Goal: Task Accomplishment & Management: Use online tool/utility

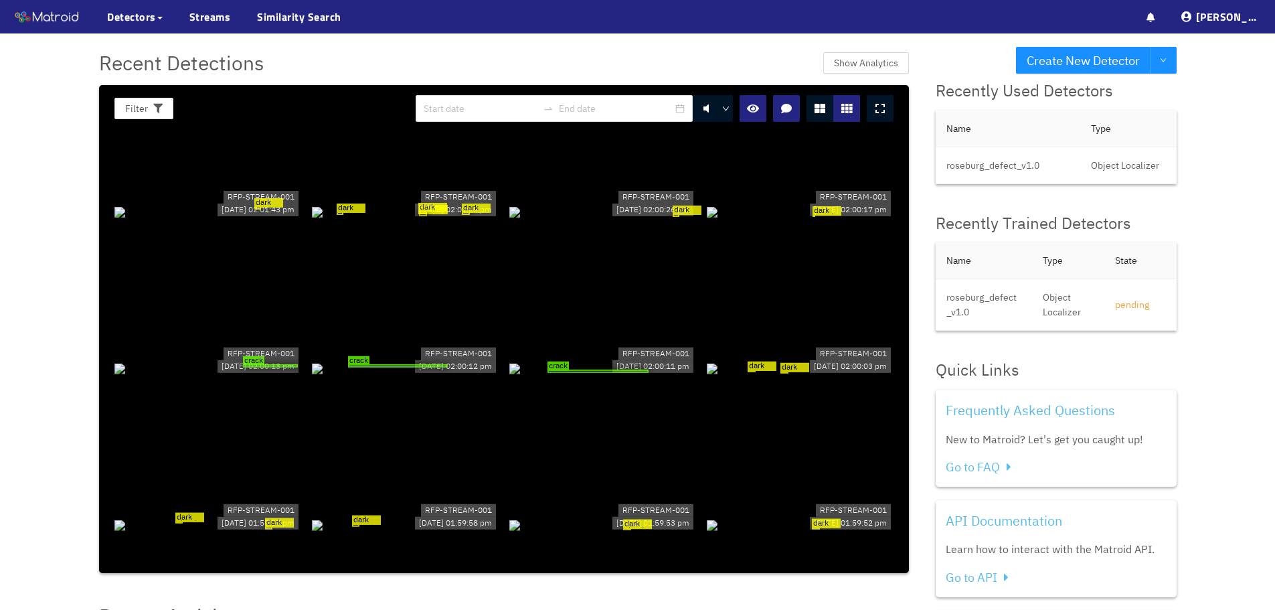
click at [387, 219] on div "dark circular defect on wood panel dark circular defect on wood panel dark circ…" at bounding box center [405, 211] width 187 height 15
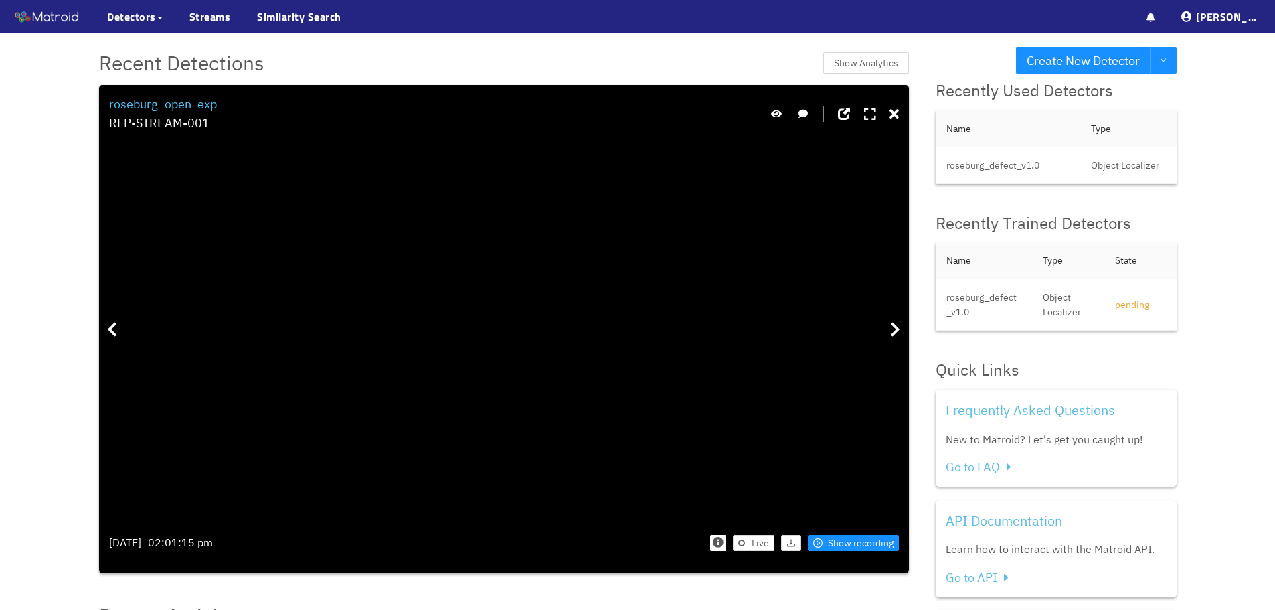
drag, startPoint x: 470, startPoint y: 381, endPoint x: 437, endPoint y: 333, distance: 58.1
click at [325, 86] on div "dark circular defect on wood panel dark circular defect on wood panel dark circ…" at bounding box center [314, 76] width 19 height 19
drag, startPoint x: 344, startPoint y: 247, endPoint x: 421, endPoint y: 301, distance: 94.1
click at [421, 278] on div "dark circular defect on wood panel dark circular defect on wood panel dark circ…" at bounding box center [428, 271] width 14 height 14
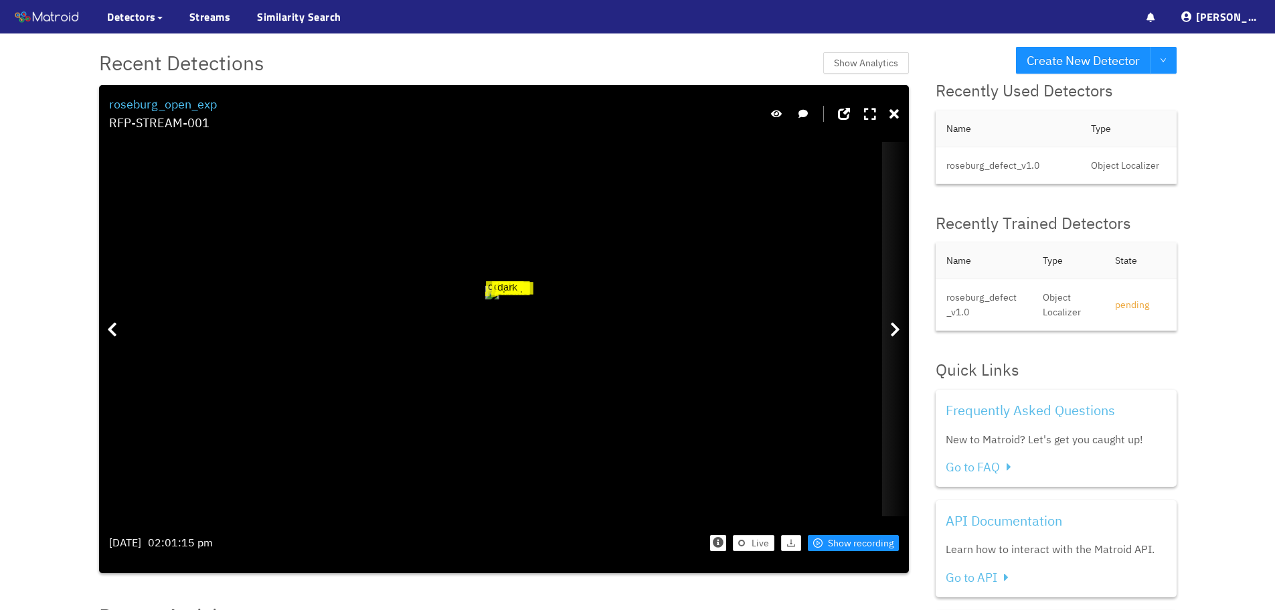
click at [891, 333] on icon at bounding box center [895, 329] width 10 height 16
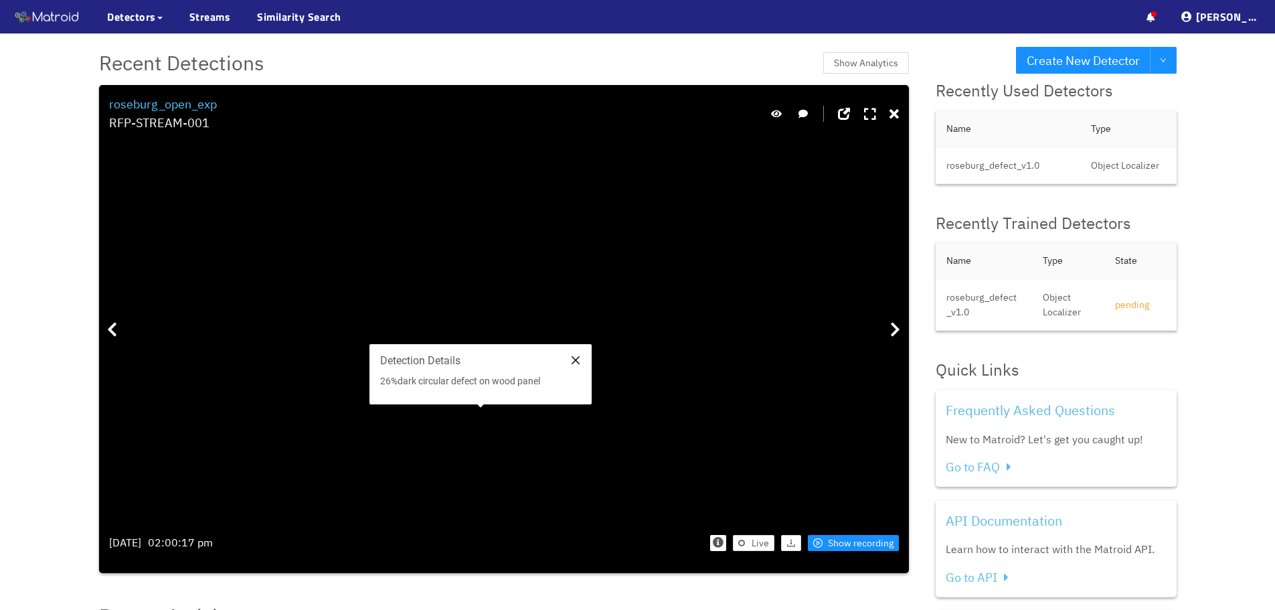
click at [575, 361] on icon "close" at bounding box center [575, 360] width 8 height 8
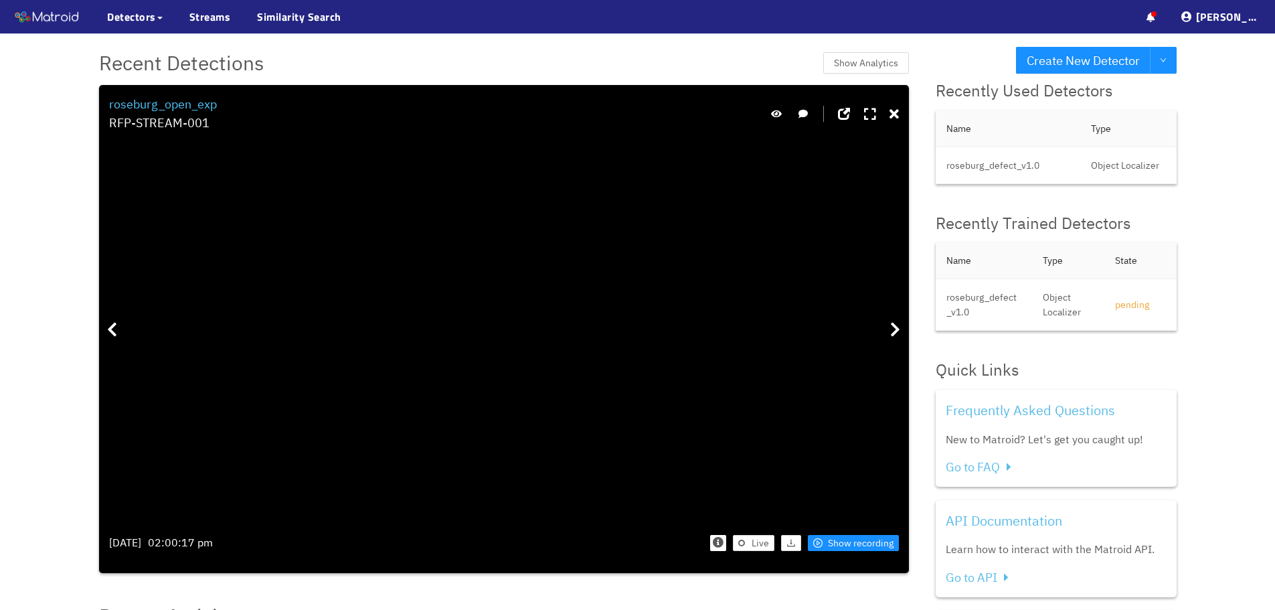
drag, startPoint x: 355, startPoint y: 305, endPoint x: 620, endPoint y: 335, distance: 266.0
click at [897, 337] on div at bounding box center [895, 329] width 27 height 374
click at [884, 341] on div at bounding box center [895, 329] width 27 height 374
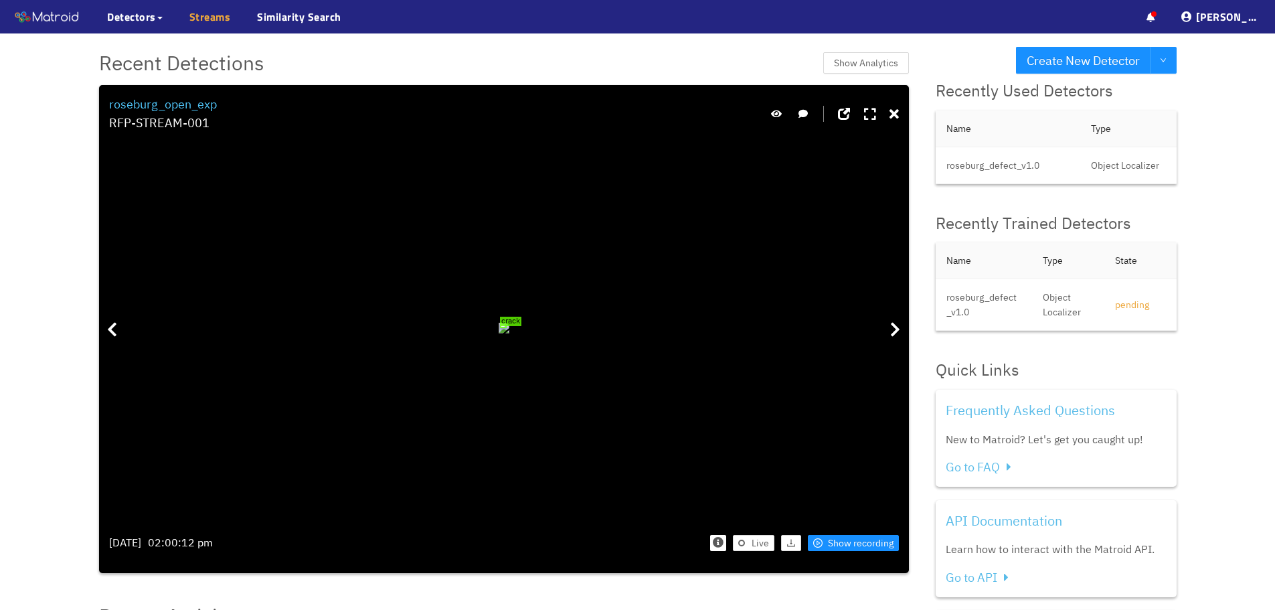
click at [218, 13] on link "Streams" at bounding box center [209, 17] width 41 height 16
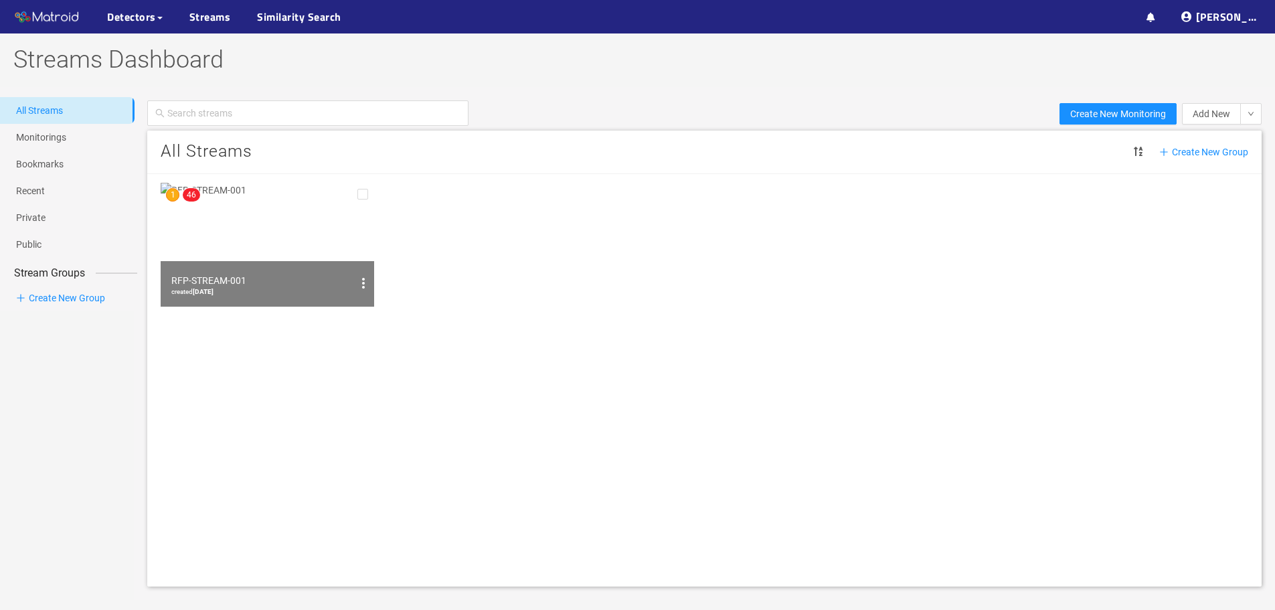
click at [263, 239] on img at bounding box center [267, 245] width 213 height 124
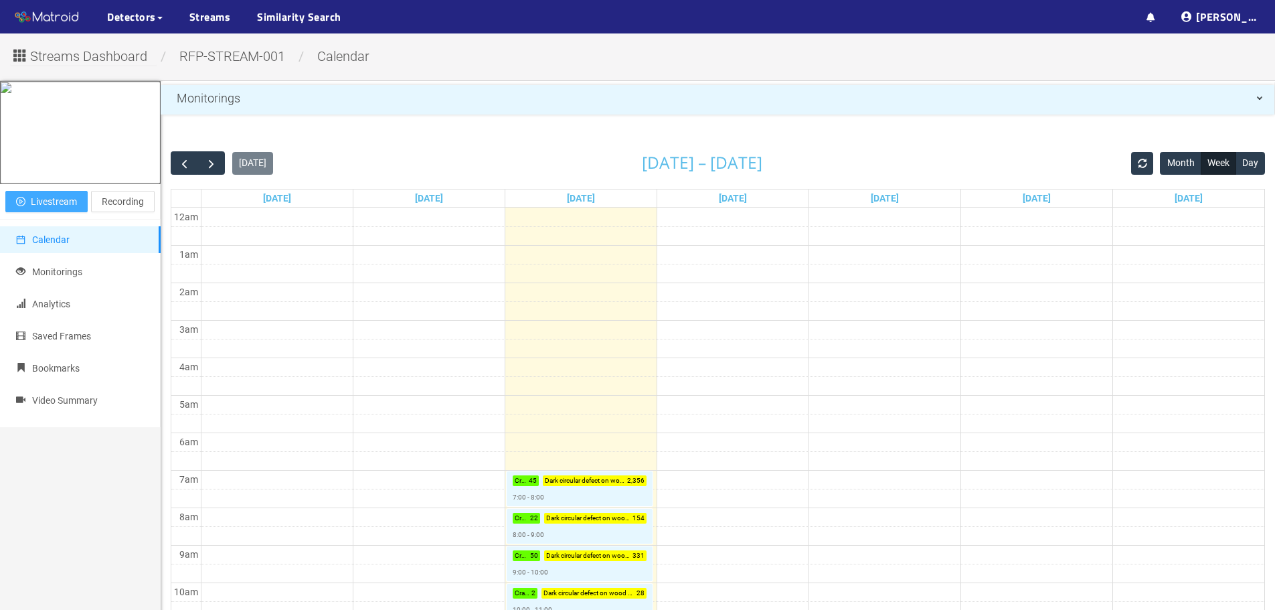
click at [76, 209] on span "Livestream" at bounding box center [54, 201] width 46 height 15
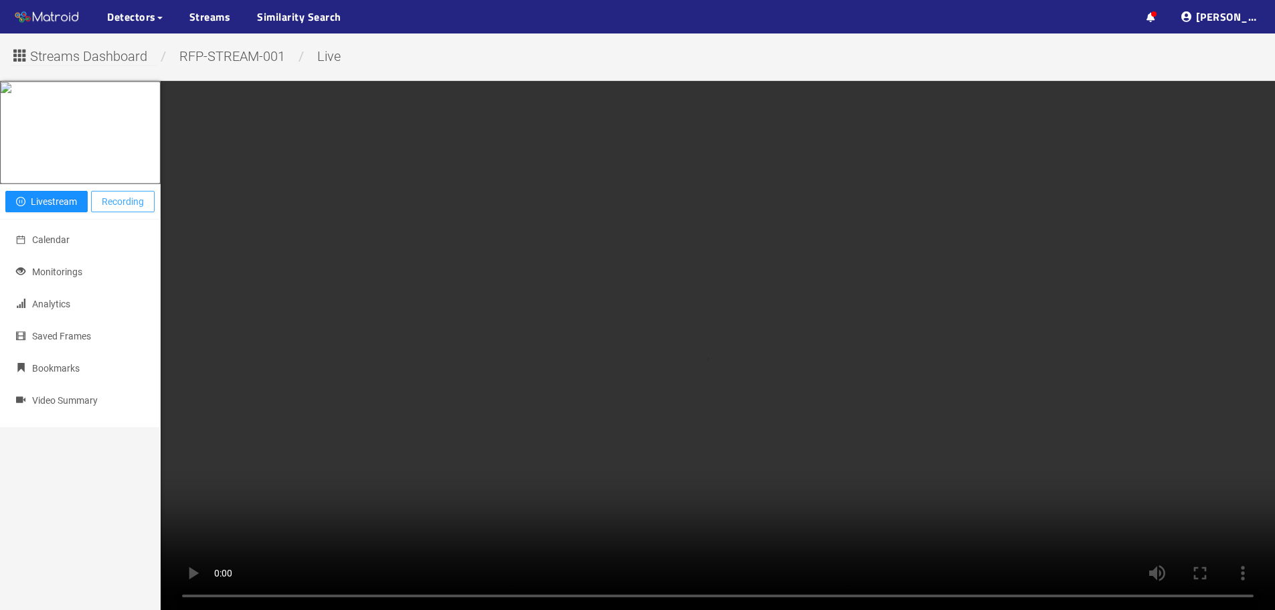
click at [120, 209] on span "Recording" at bounding box center [123, 201] width 42 height 15
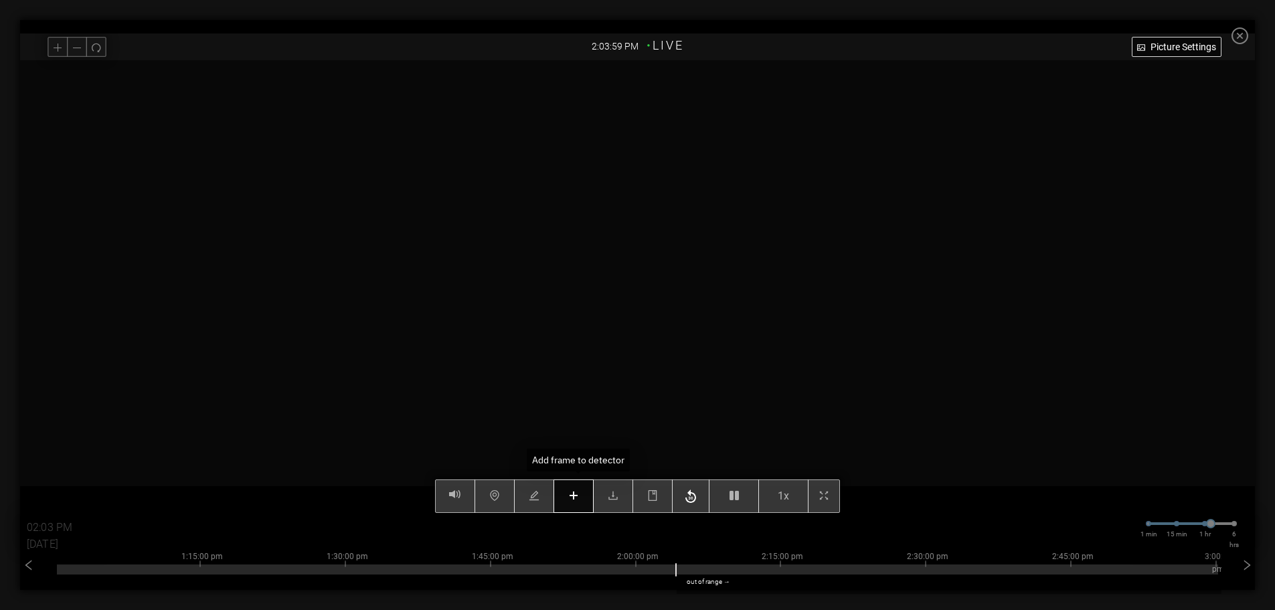
type input "02:04 PM"
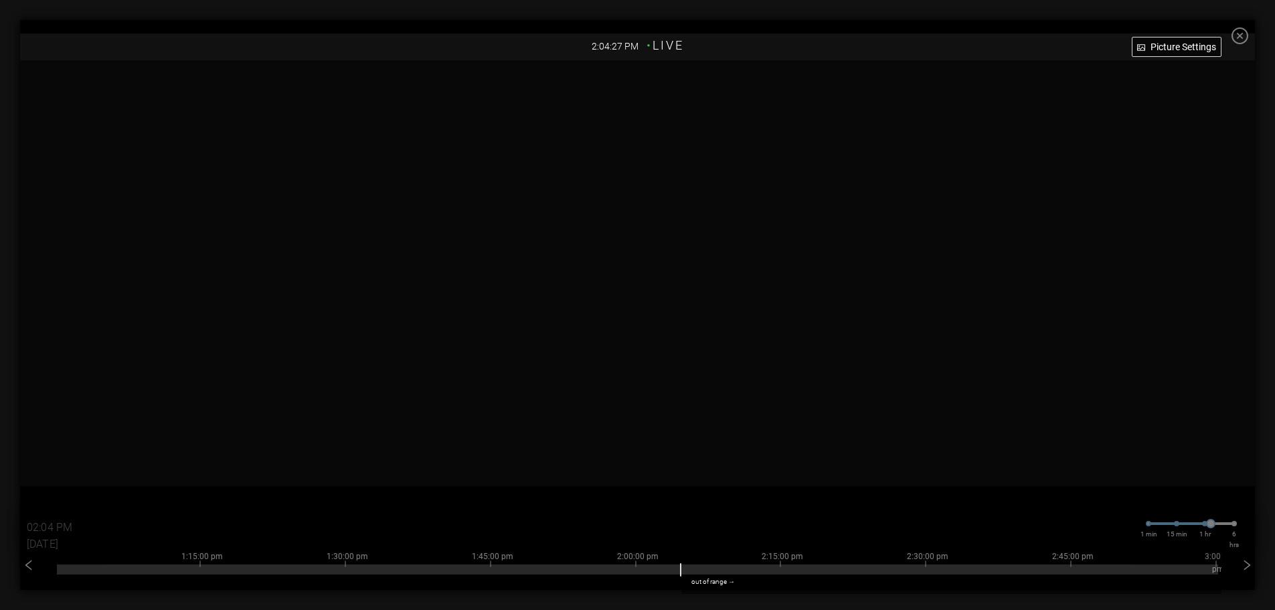
click at [1248, 34] on icon "close-circle" at bounding box center [1239, 35] width 17 height 17
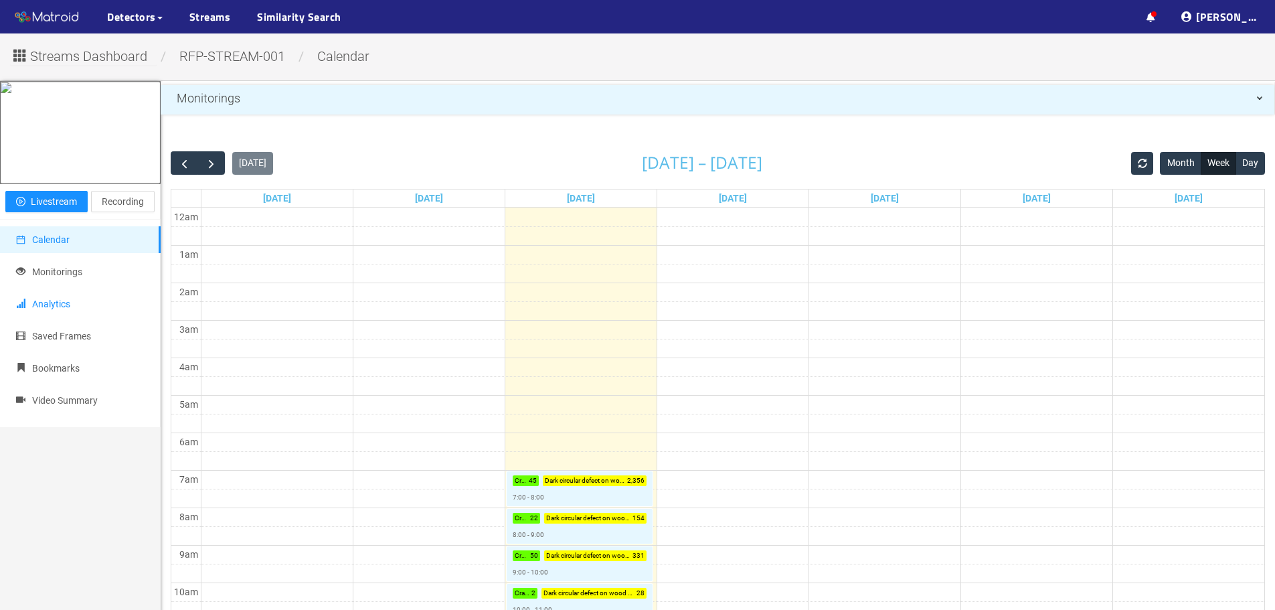
click at [40, 309] on span "Analytics" at bounding box center [51, 303] width 38 height 11
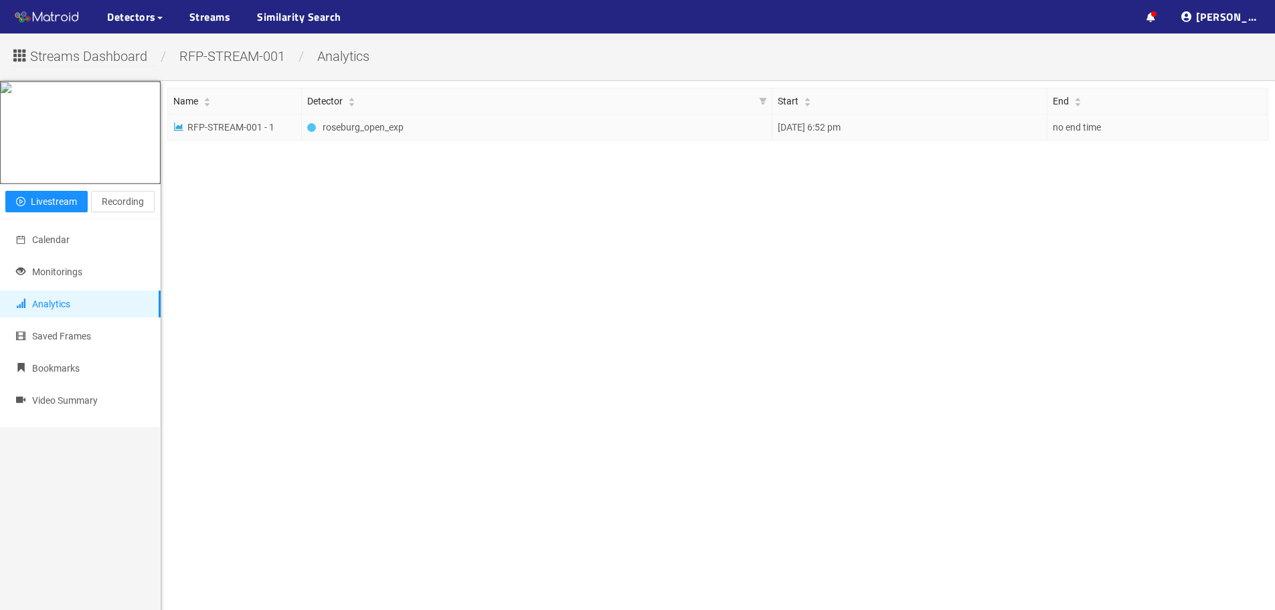
click at [395, 135] on td "roseburg_open_exp" at bounding box center [537, 127] width 470 height 26
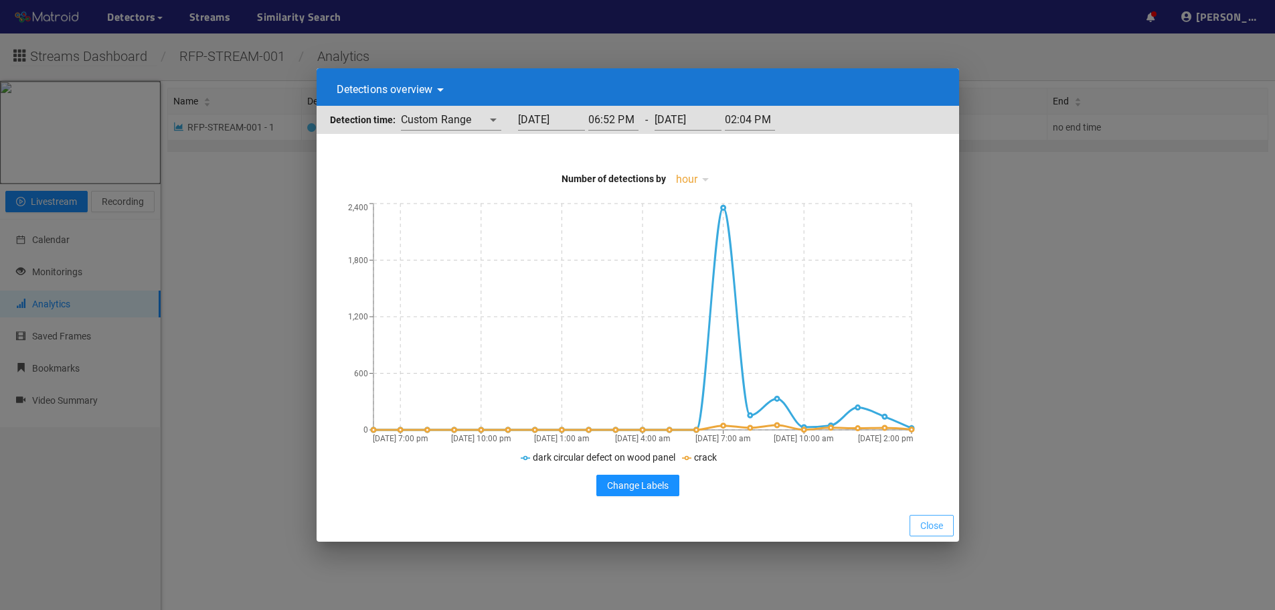
click at [947, 518] on button "Close" at bounding box center [931, 525] width 44 height 21
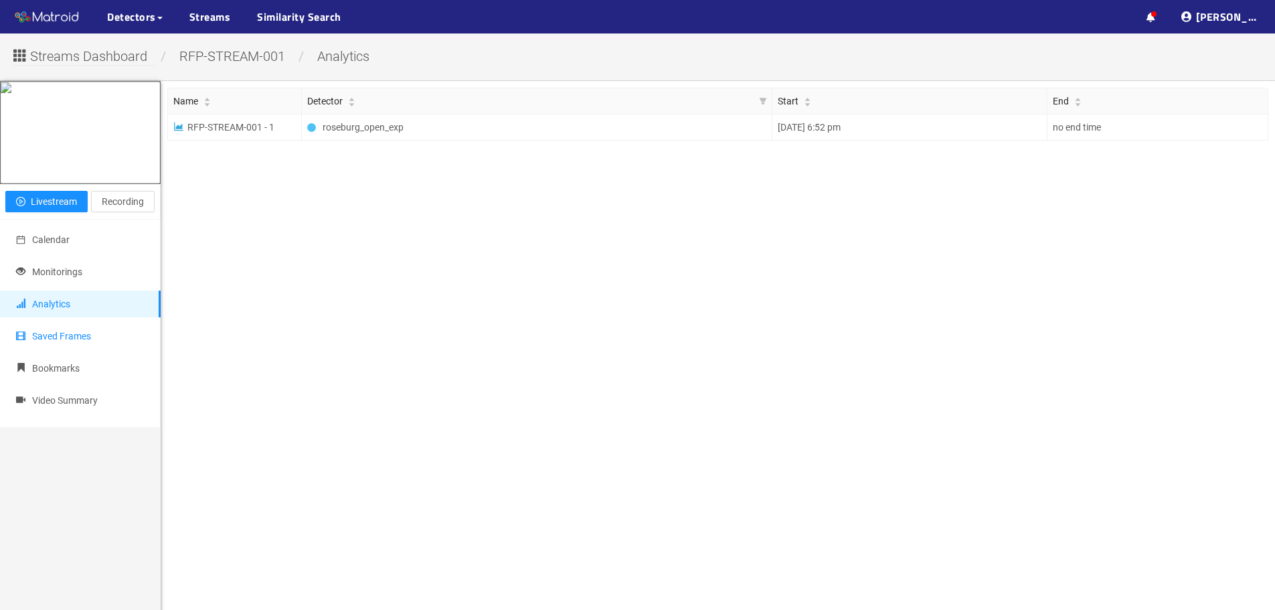
click at [98, 349] on li "Saved Frames" at bounding box center [80, 336] width 161 height 27
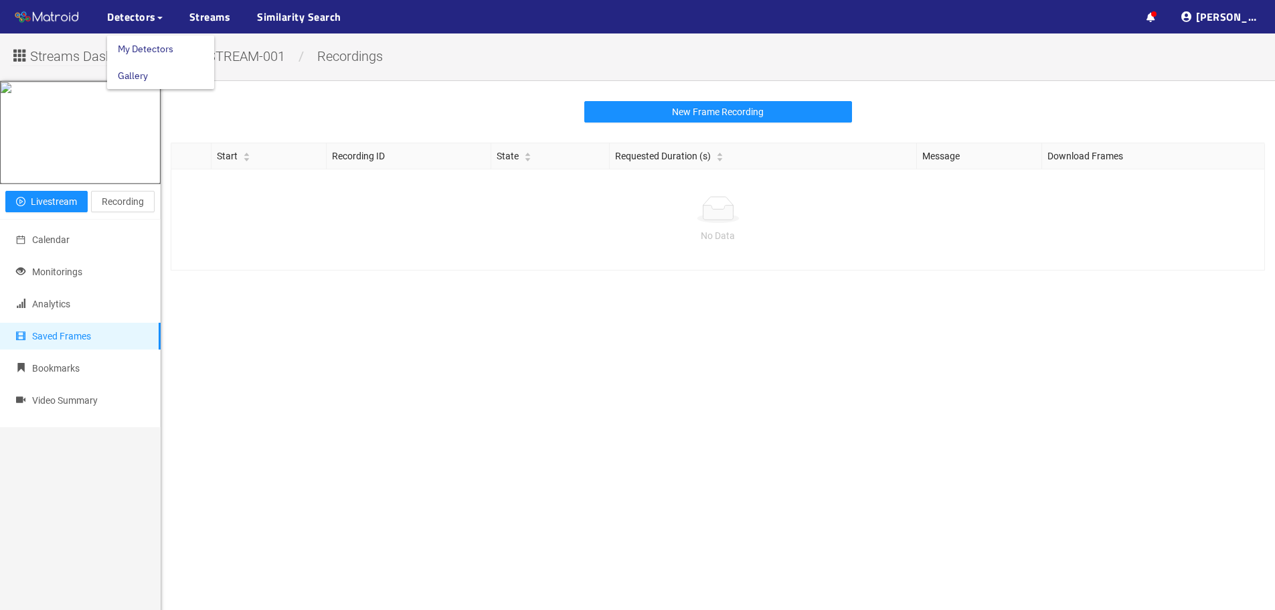
click at [139, 47] on link "My Detectors" at bounding box center [146, 48] width 56 height 27
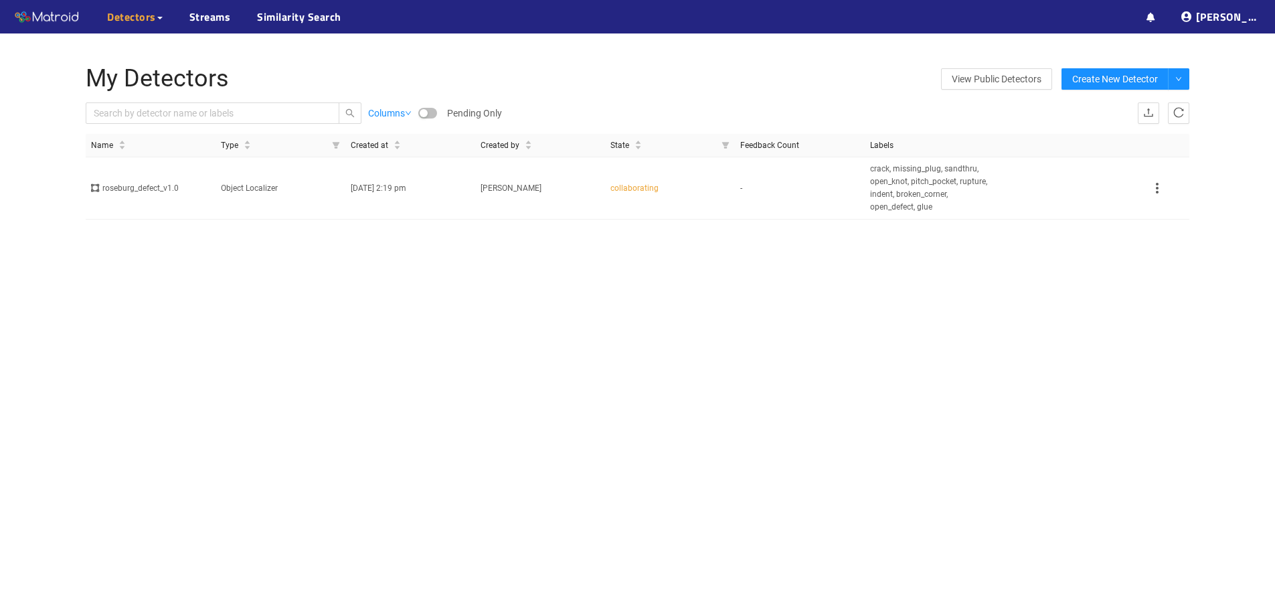
click at [272, 208] on td "Object Localizer" at bounding box center [280, 188] width 130 height 62
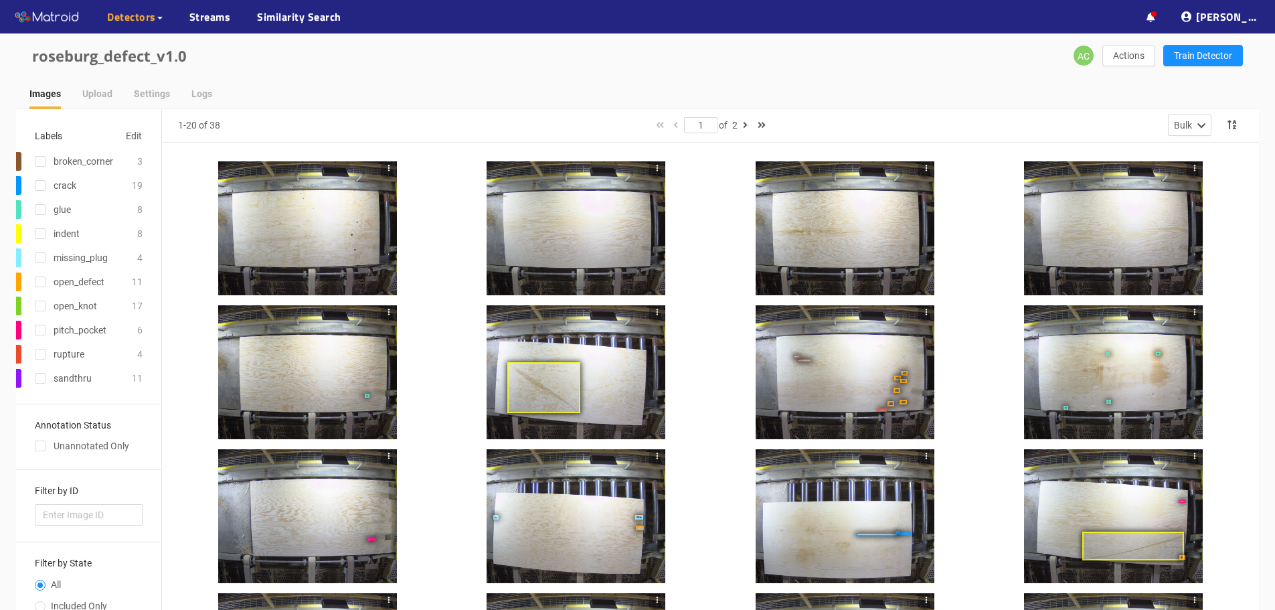
click at [573, 341] on div at bounding box center [575, 372] width 179 height 134
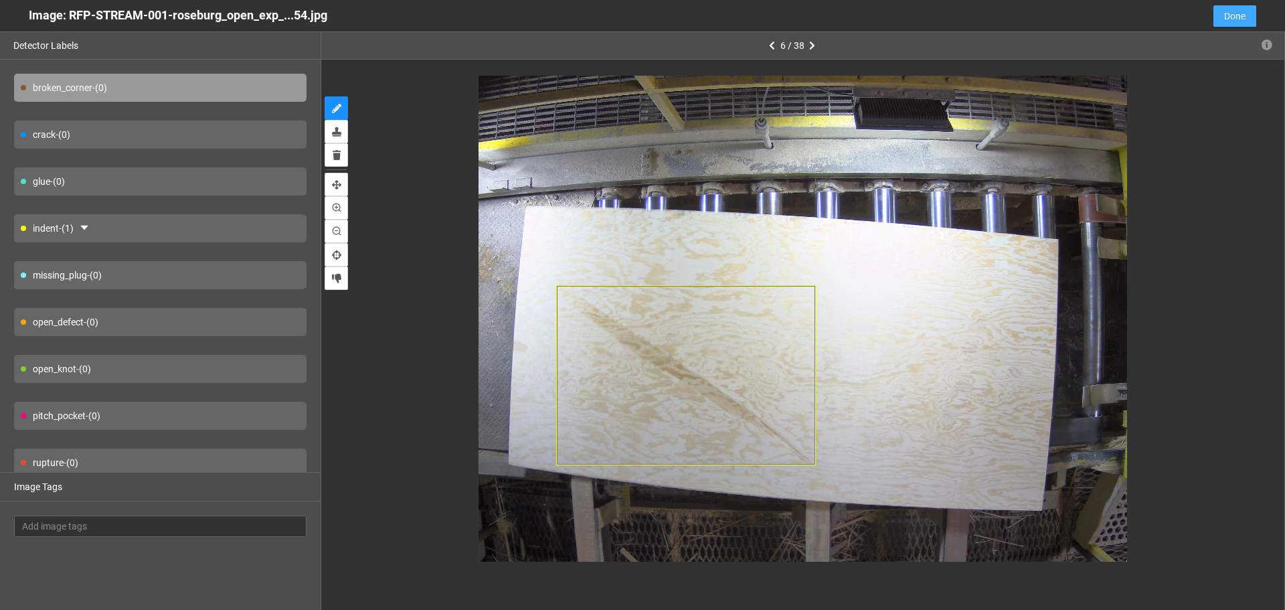
click at [1221, 15] on button "Done" at bounding box center [1234, 15] width 43 height 21
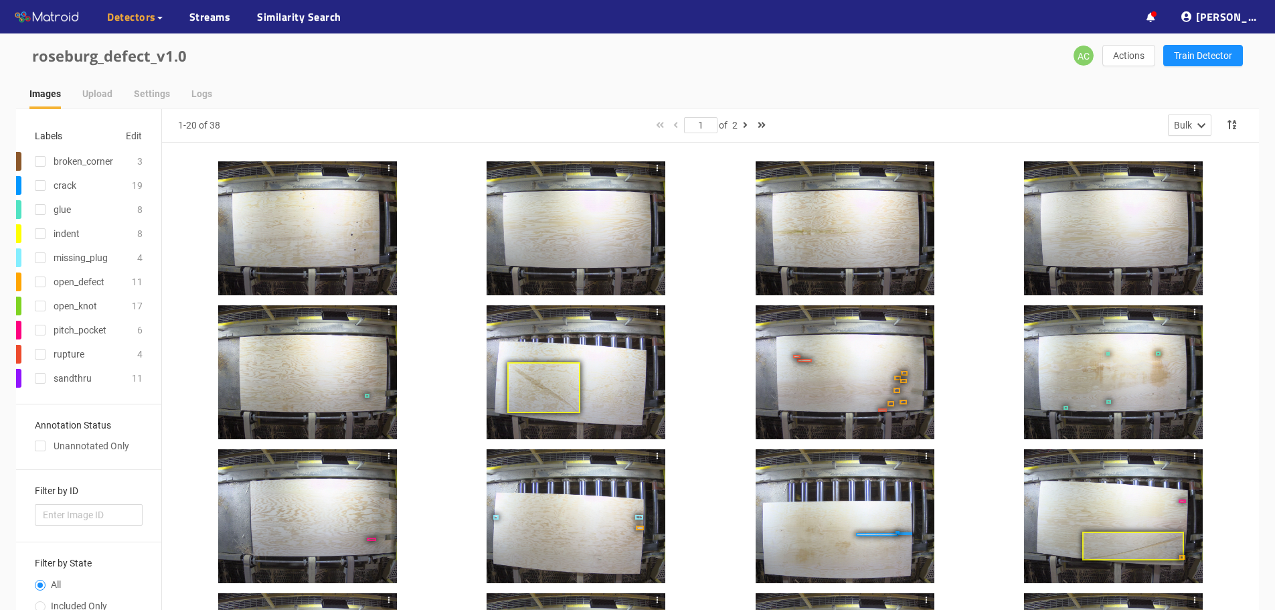
click at [873, 369] on div at bounding box center [844, 372] width 179 height 134
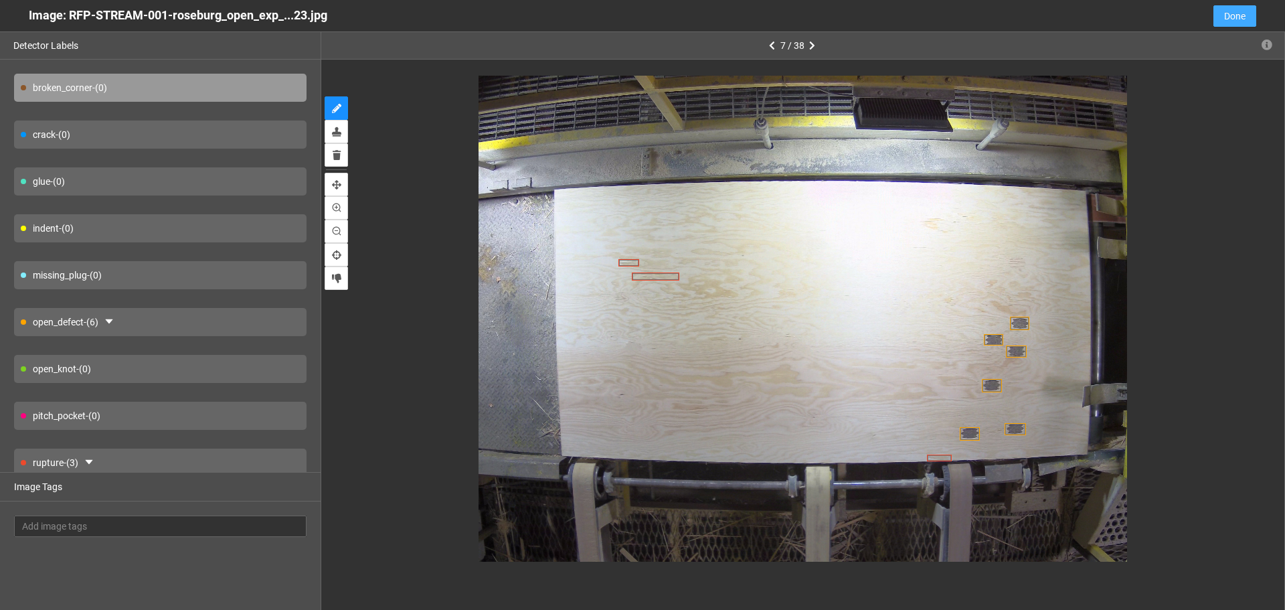
click at [1232, 19] on span "Done" at bounding box center [1234, 16] width 21 height 15
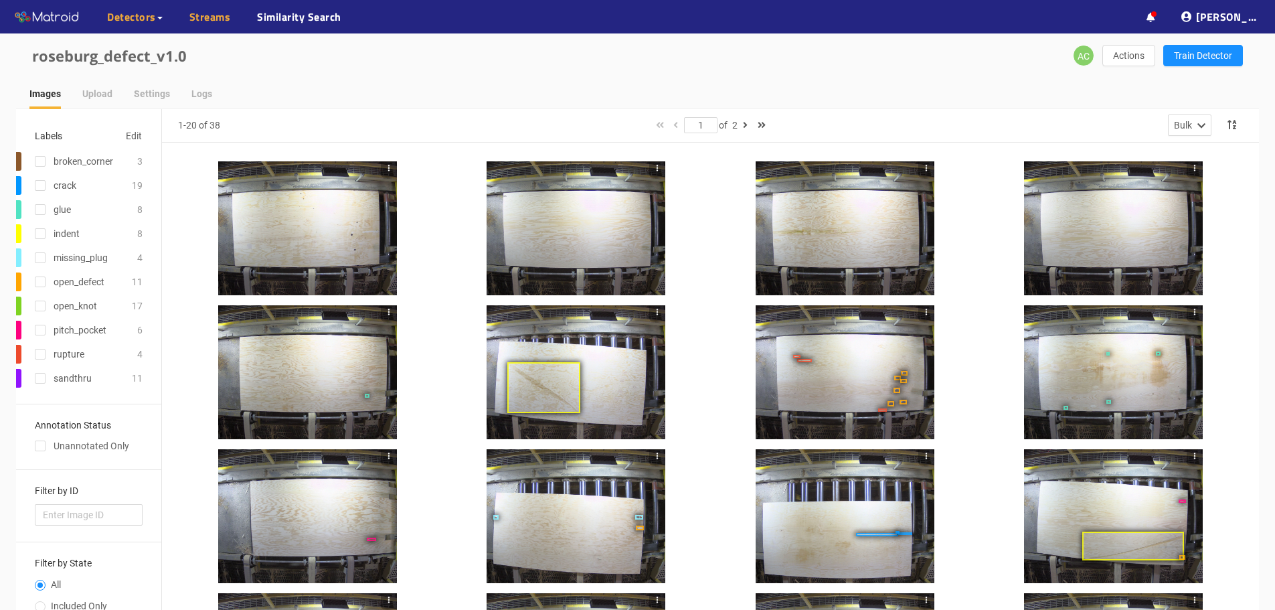
click at [201, 15] on link "Streams" at bounding box center [209, 17] width 41 height 16
